Goal: Book appointment/travel/reservation

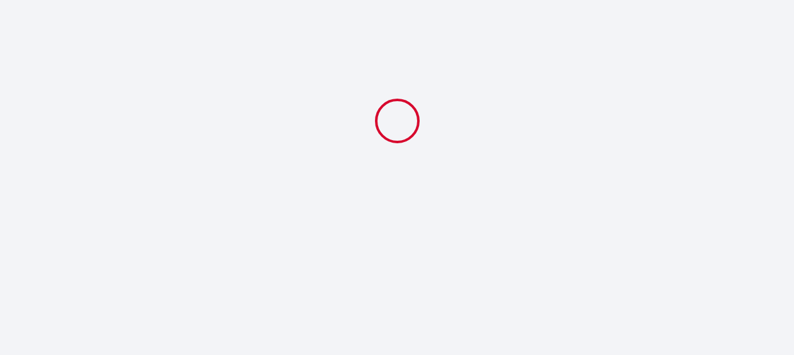
select select
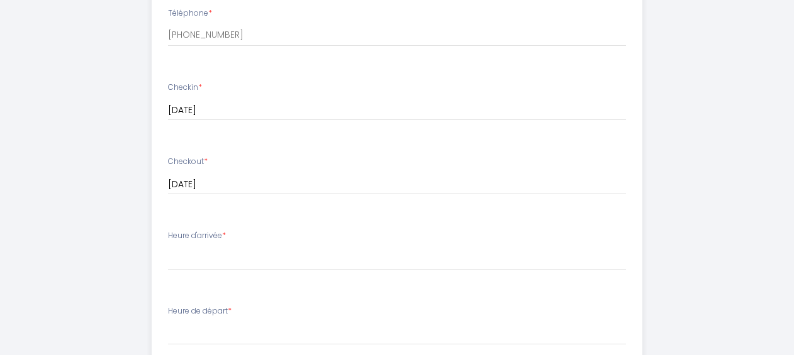
scroll to position [591, 0]
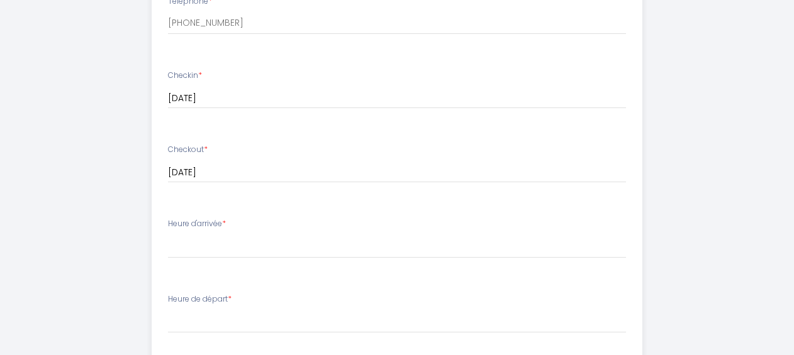
click at [198, 223] on label "Heure d'arrivée *" at bounding box center [197, 224] width 58 height 12
click at [226, 222] on span "*" at bounding box center [224, 223] width 4 height 11
click at [216, 219] on label "Heure d'arrivée *" at bounding box center [197, 224] width 58 height 12
click at [226, 309] on select "00:00 00:30 01:00 01:30 02:00 02:30 03:00 03:30 04:00 04:30 05:00 05:30 06:00 0…" at bounding box center [397, 321] width 458 height 24
click at [218, 206] on ul "Email * Téléphone * [PHONE_NUMBER] Checkin * [DATE] < [DATE] > Dim Lun Mar Mer …" at bounding box center [397, 261] width 506 height 710
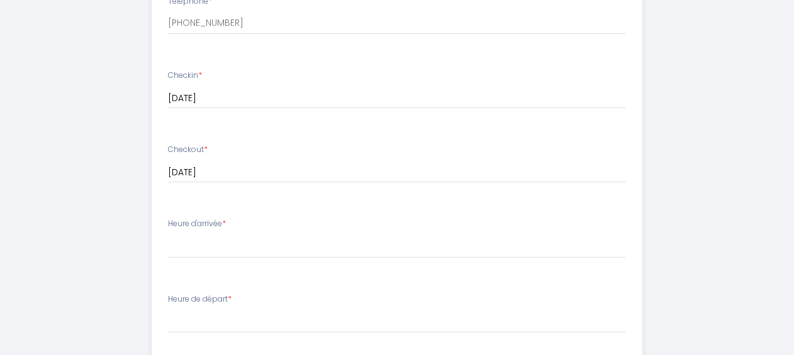
click at [215, 227] on label "Heure d'arrivée *" at bounding box center [197, 224] width 58 height 12
click at [213, 309] on select "00:00 00:30 01:00 01:30 02:00 02:30 03:00 03:30 04:00 04:30 05:00 05:30 06:00 0…" at bounding box center [397, 321] width 458 height 24
select select "10:00"
click at [203, 223] on label "Heure d'arrivée *" at bounding box center [197, 224] width 58 height 12
click at [202, 201] on li "Checkout * [DATE] < [DATE] > Dim Lun Mar Mer Jeu Ven Sam 1 2 3 4 5 6 7 8 9 10 1…" at bounding box center [396, 170] width 489 height 67
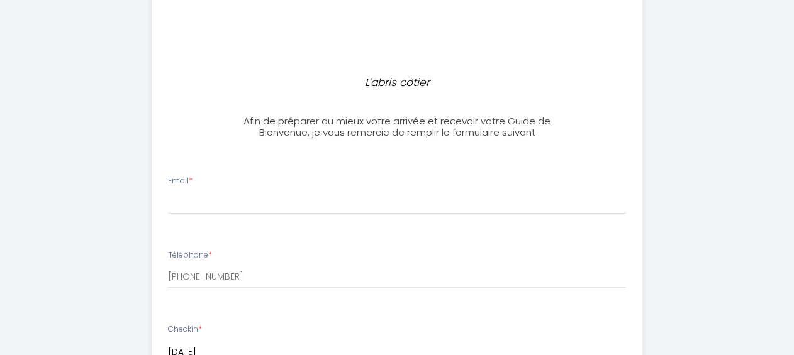
scroll to position [335, 0]
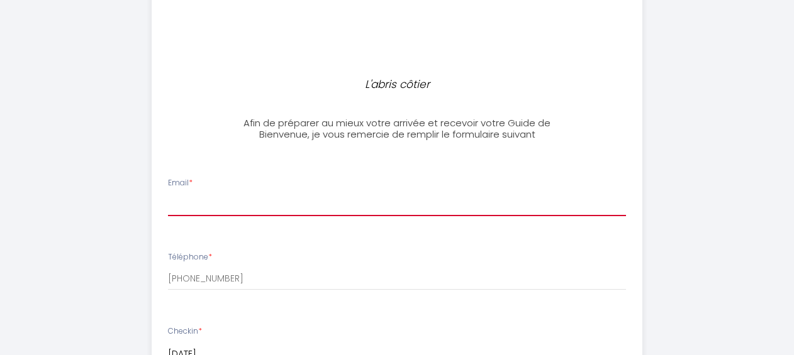
click at [220, 199] on input "Email *" at bounding box center [397, 205] width 458 height 23
type input "L"
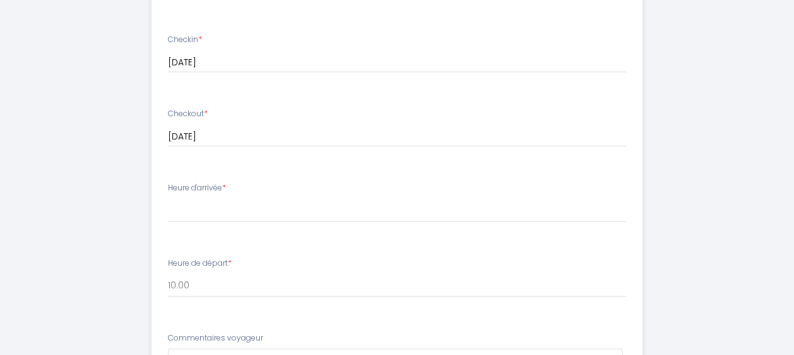
scroll to position [632, 0]
type input "[PERSON_NAME][EMAIL_ADDRESS][DOMAIN_NAME]"
click at [221, 182] on label "Heure d'arrivée *" at bounding box center [197, 183] width 58 height 12
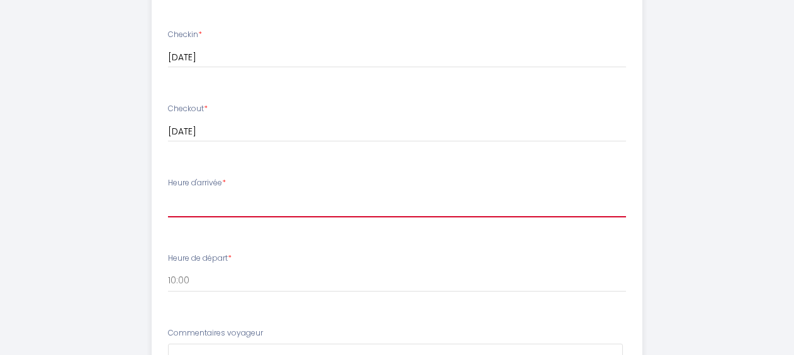
click at [179, 202] on select "16:00 16:30 17:00 17:30 18:00 18:30 19:00 19:30 20:00" at bounding box center [397, 206] width 458 height 24
select select "16:00"
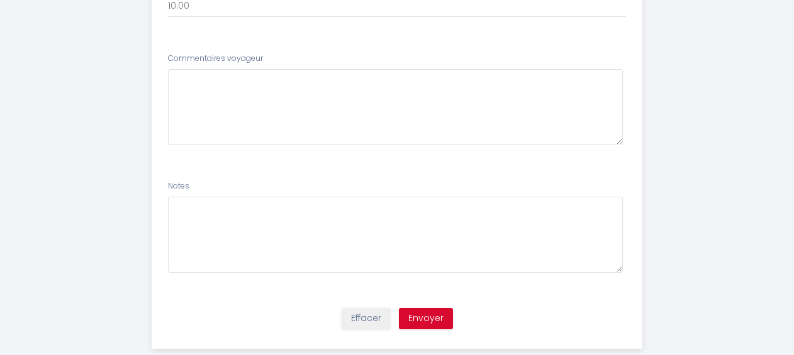
scroll to position [932, 0]
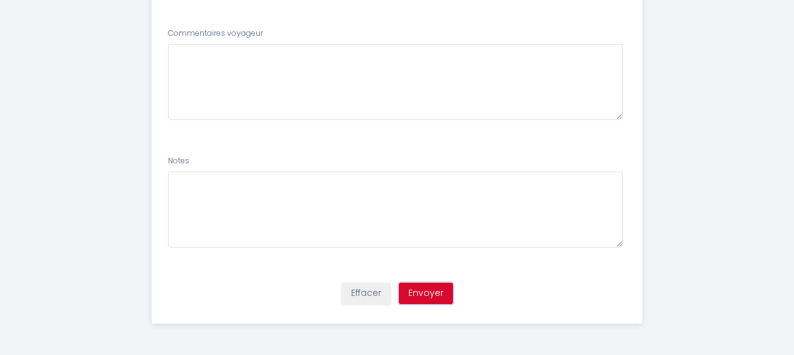
click at [426, 290] on button "Envoyer" at bounding box center [426, 293] width 54 height 21
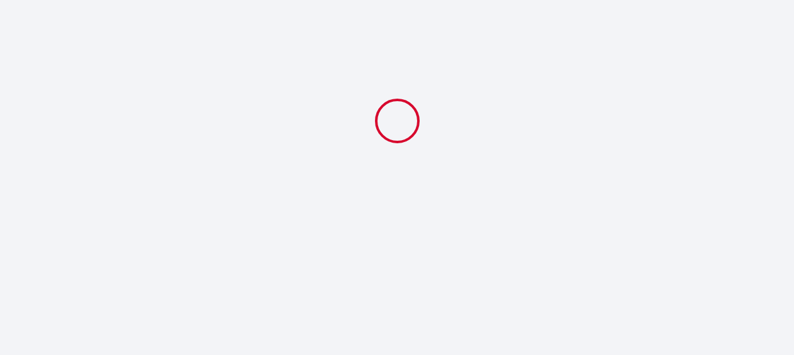
select select "10:00"
